Goal: Information Seeking & Learning: Learn about a topic

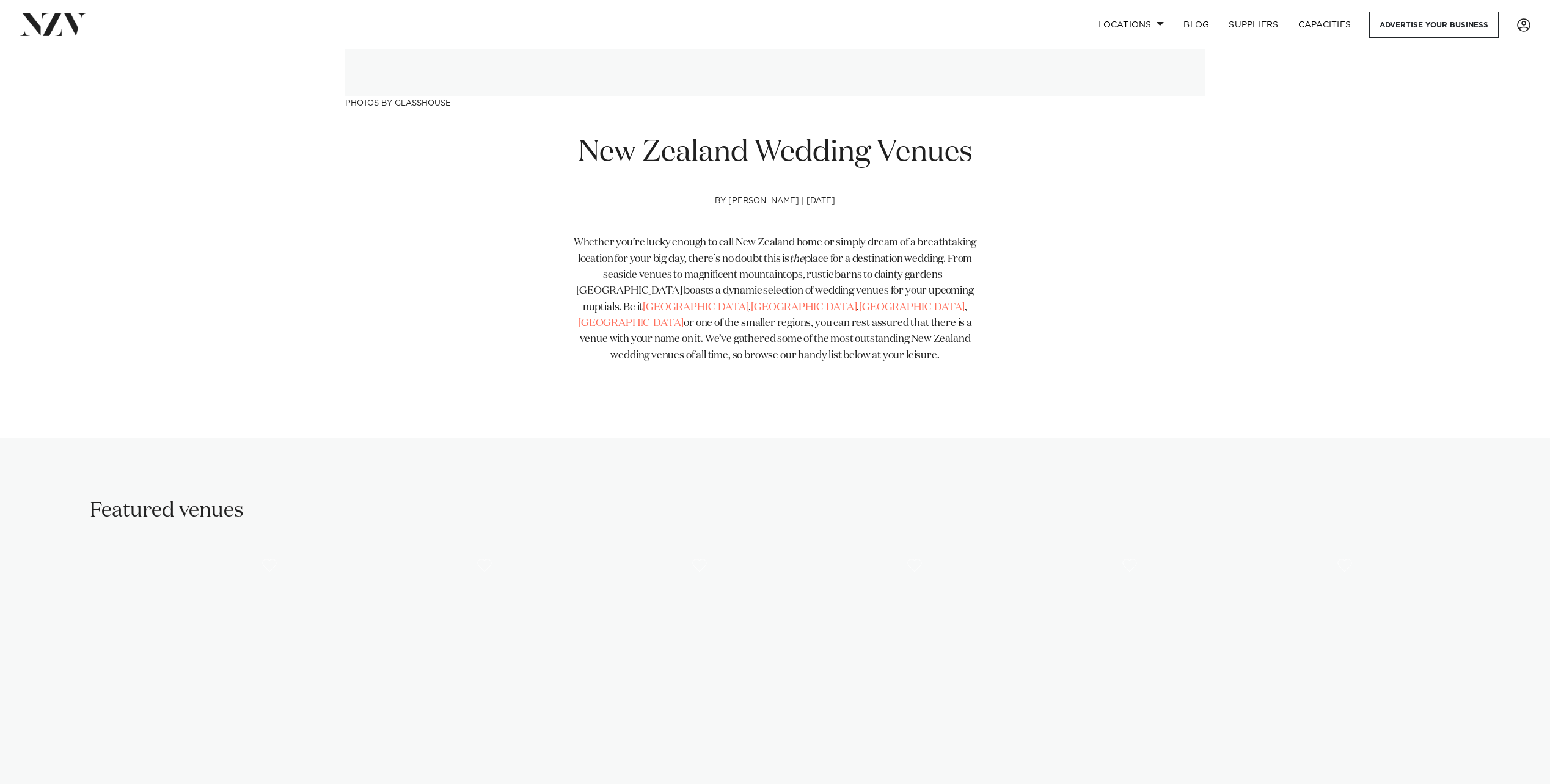
scroll to position [489, 0]
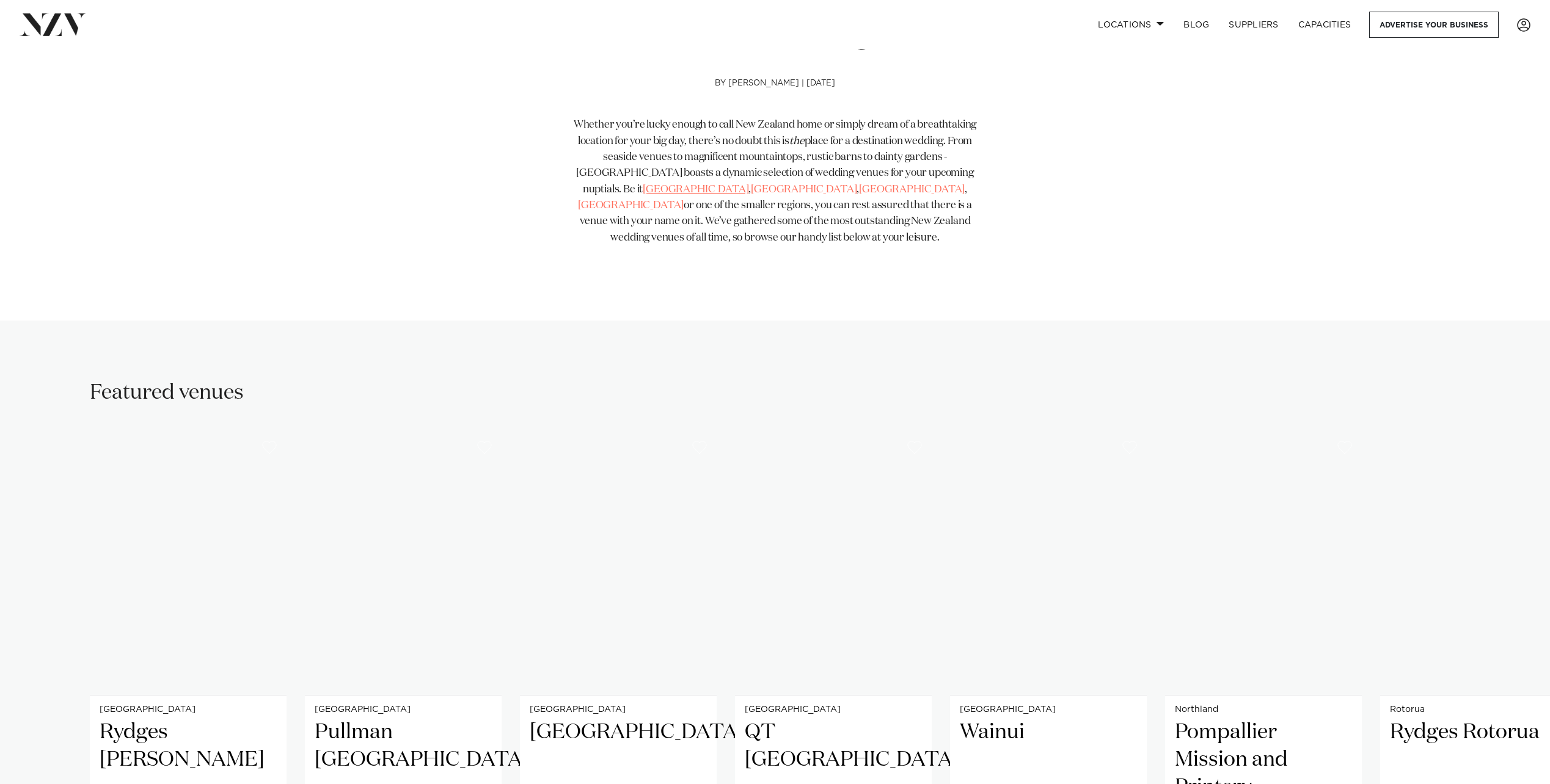
click at [642, 187] on link "[GEOGRAPHIC_DATA]" at bounding box center [695, 190] width 106 height 11
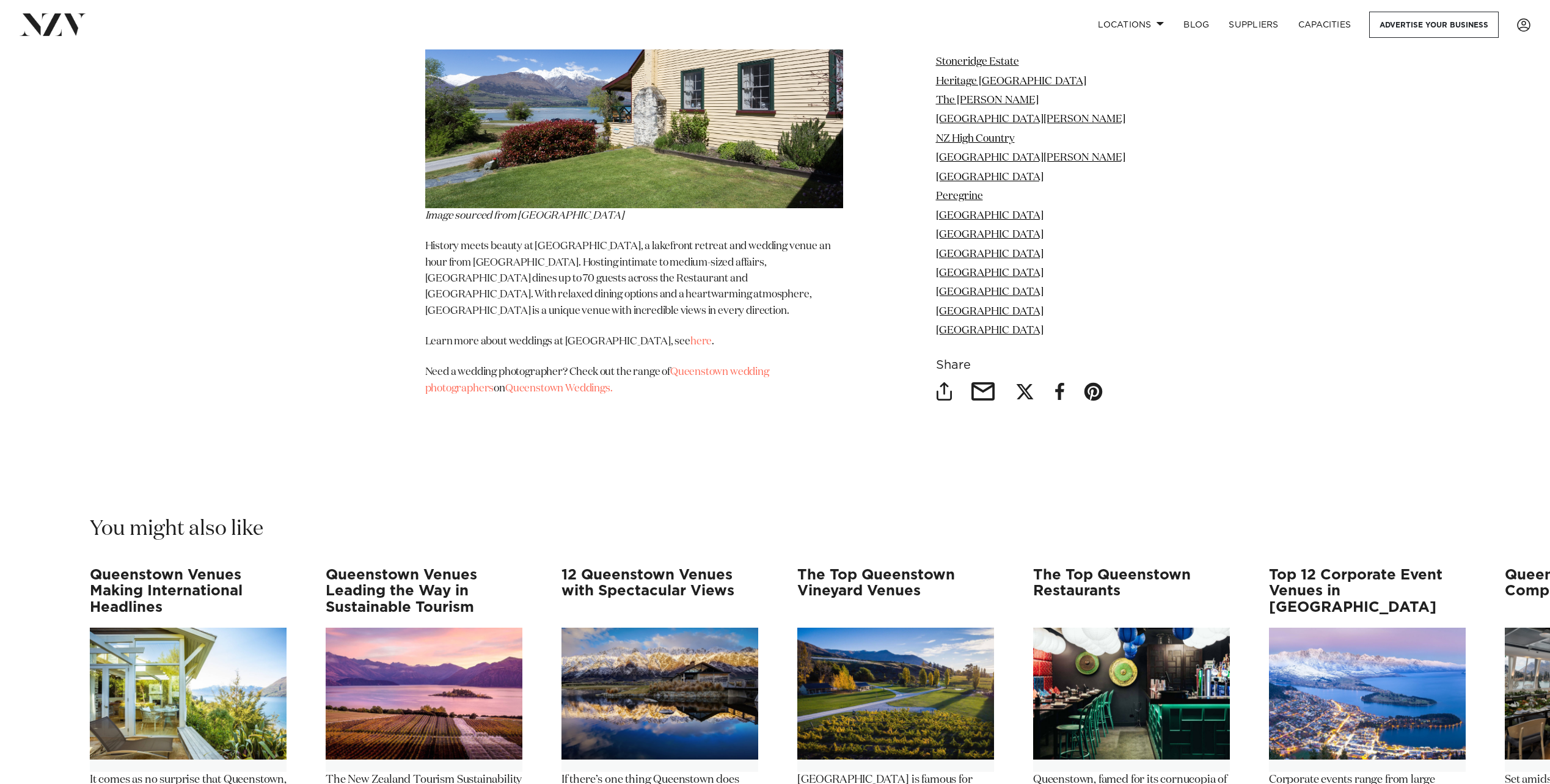
scroll to position [11666, 0]
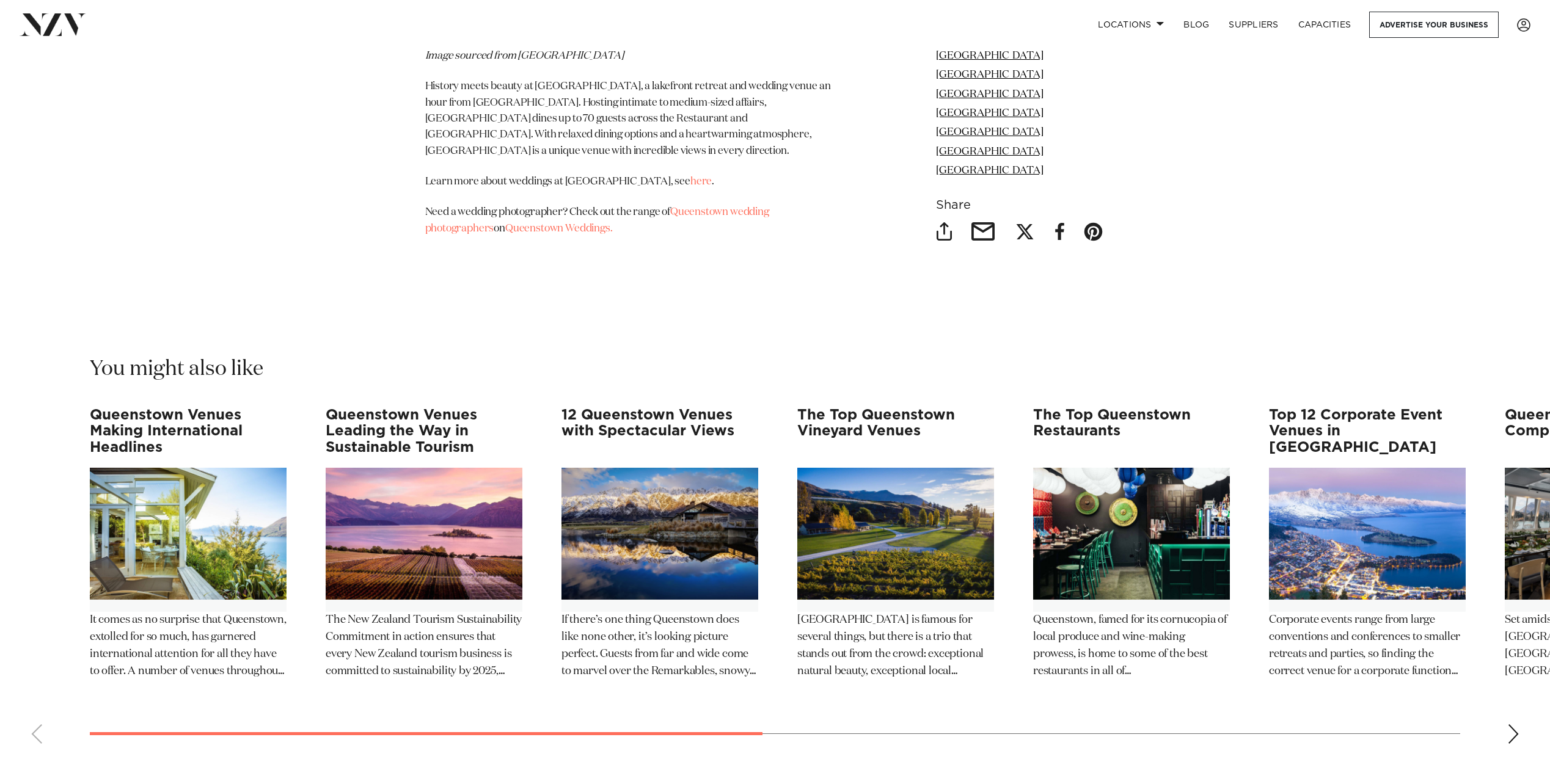
click at [1510, 725] on div "Next slide" at bounding box center [1513, 735] width 13 height 20
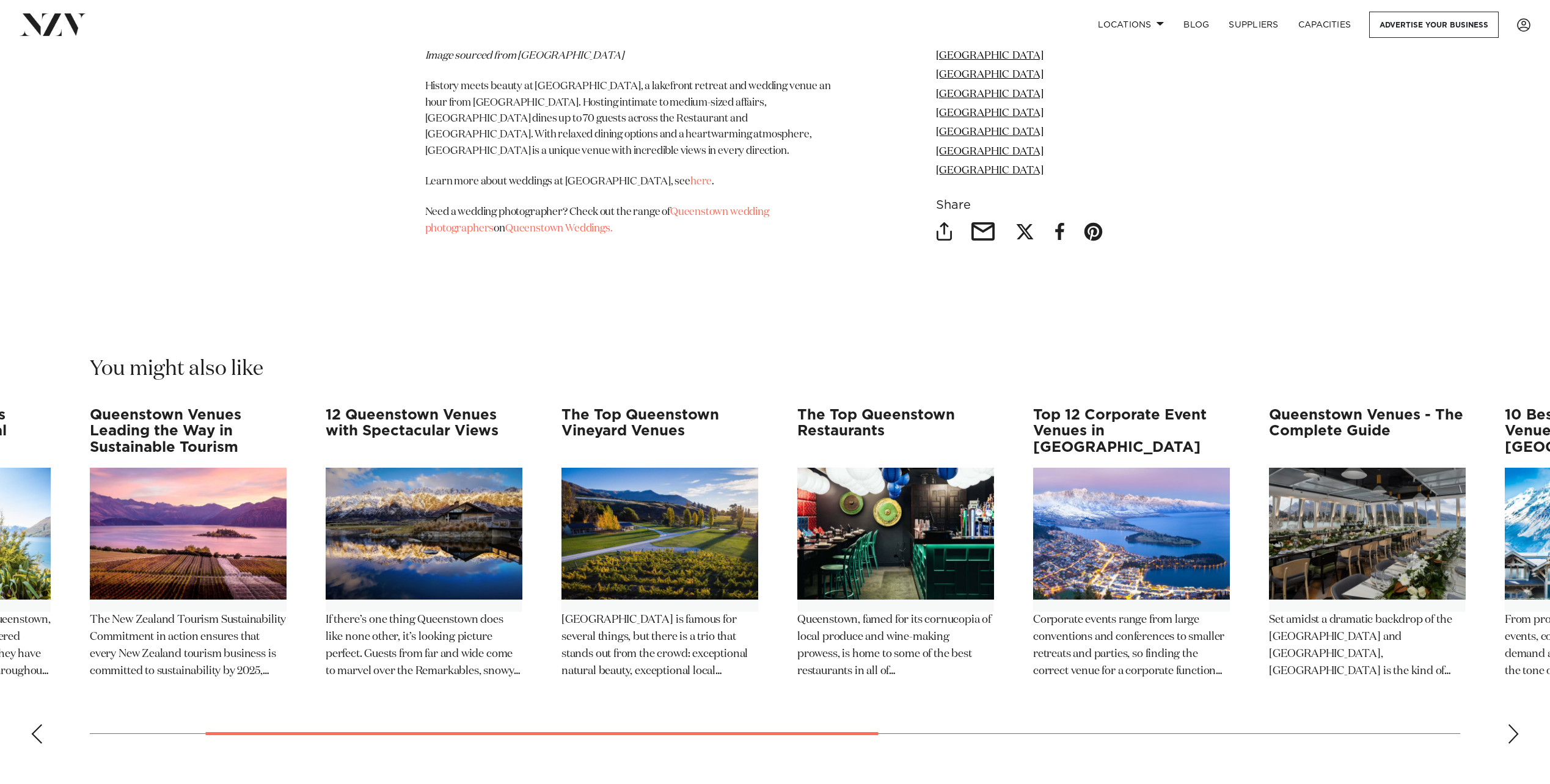
click at [1510, 725] on div "Next slide" at bounding box center [1513, 735] width 13 height 20
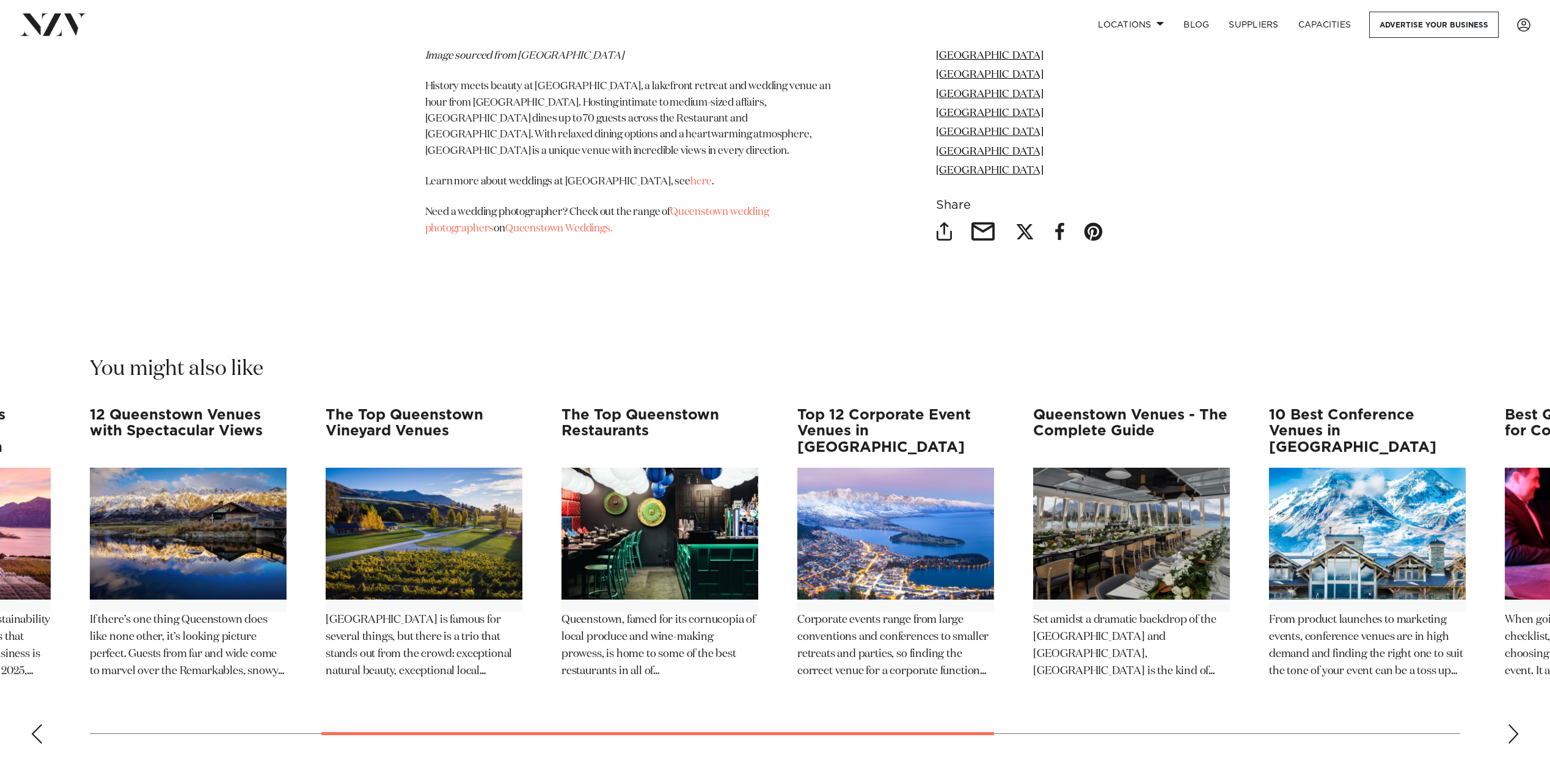
click at [1510, 725] on div "Next slide" at bounding box center [1513, 735] width 13 height 20
